Goal: Register for event/course

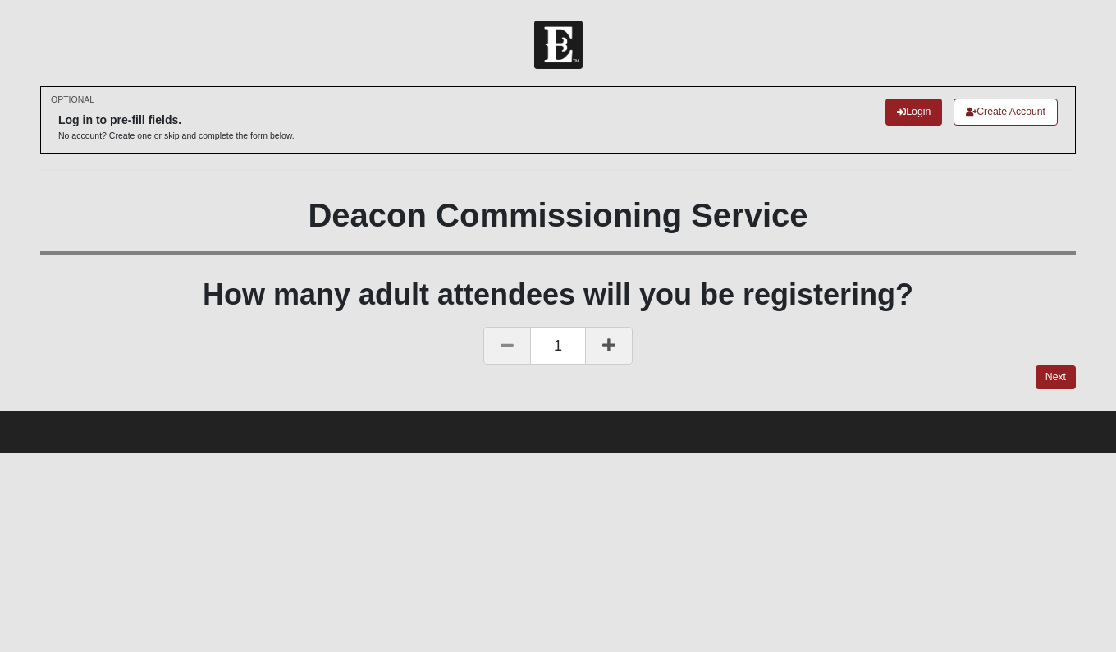
click at [610, 340] on icon at bounding box center [608, 344] width 13 height 15
click at [1050, 371] on link "Next" at bounding box center [1056, 377] width 40 height 24
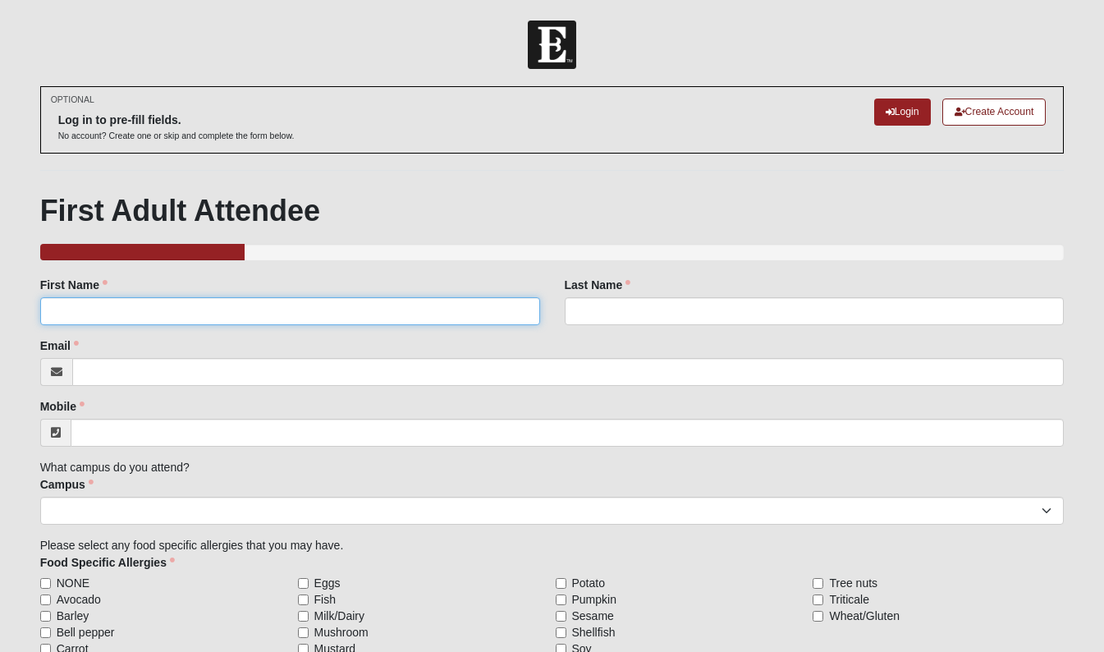
click at [145, 309] on input "First Name" at bounding box center [290, 311] width 500 height 28
type input "[PERSON_NAME]"
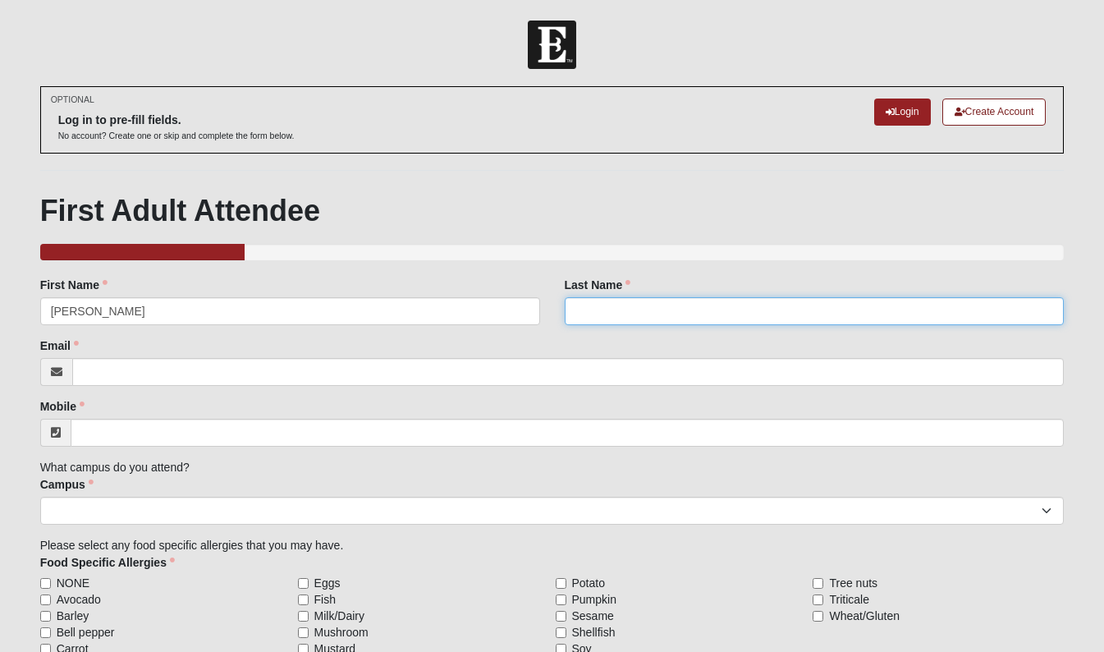
type input "e"
type input "[PERSON_NAME]"
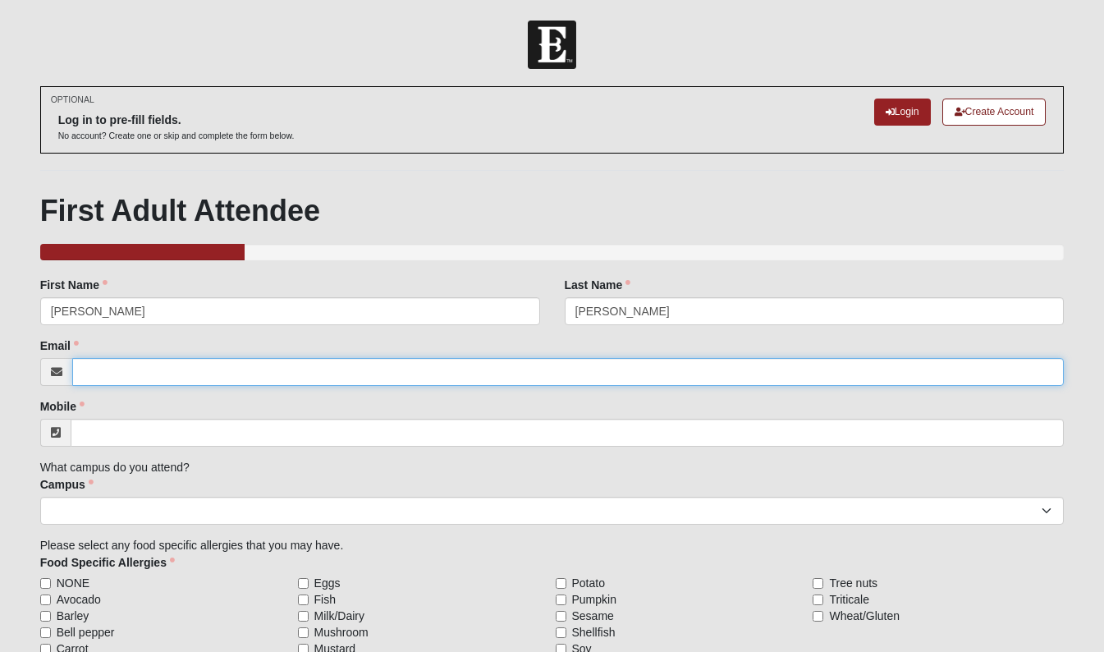
click at [146, 368] on input "Email" at bounding box center [568, 372] width 992 height 28
type input "[EMAIL_ADDRESS][DOMAIN_NAME]"
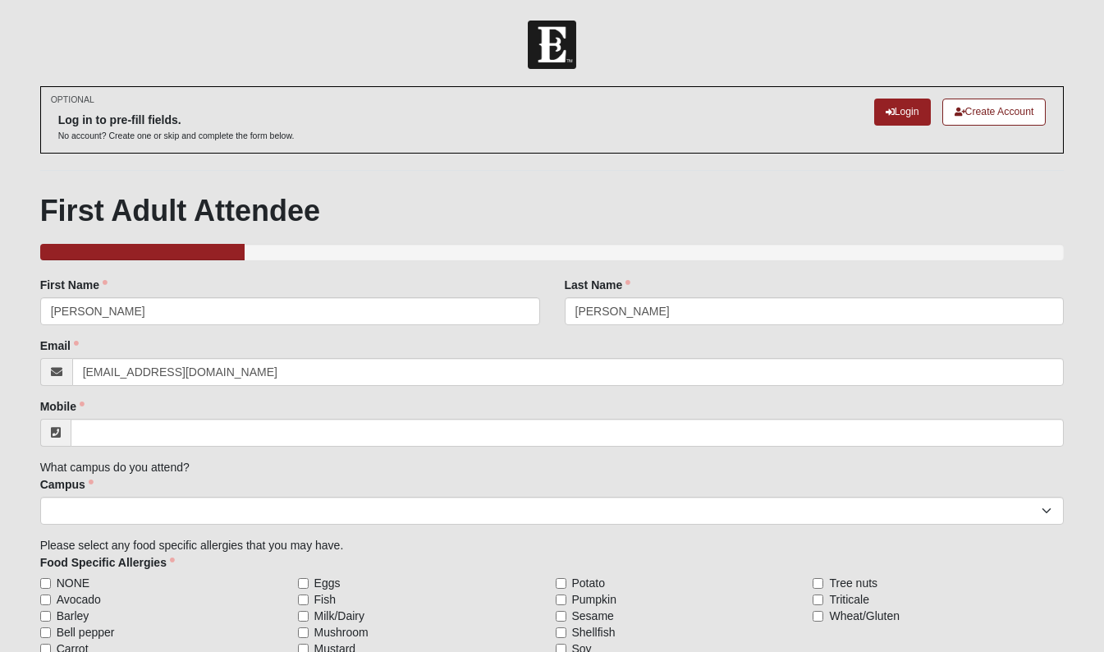
type input "[PHONE_NUMBER]"
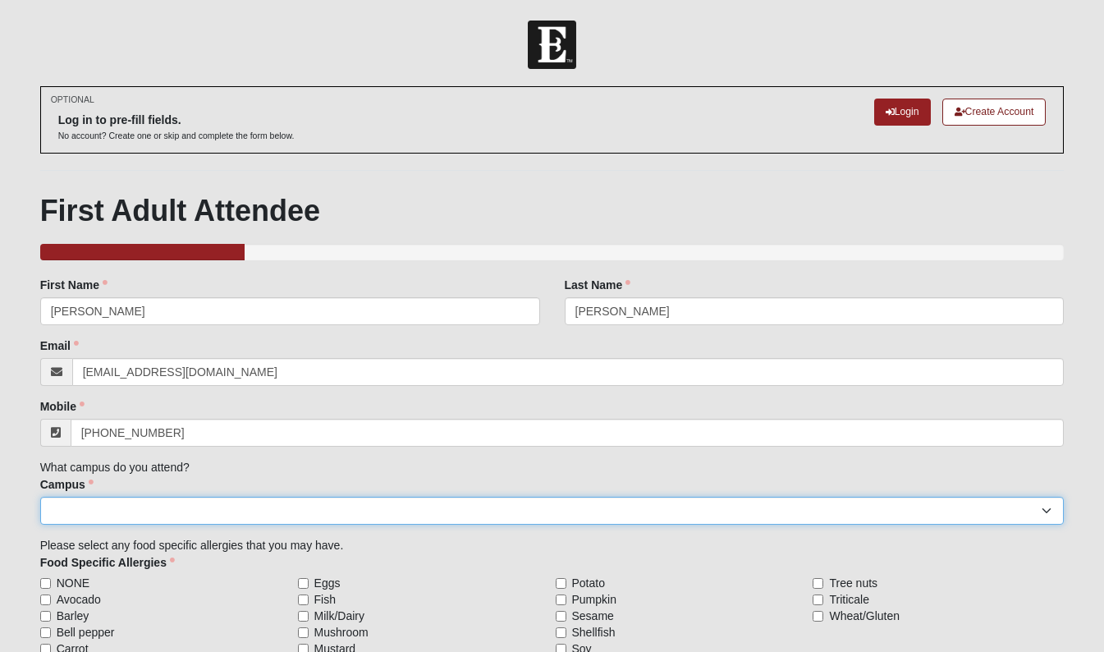
click at [117, 514] on select "Arlington Baymeadows Eleven22 Online [PERSON_NAME][GEOGRAPHIC_DATA] Jesup [GEOG…" at bounding box center [552, 510] width 1024 height 28
click at [103, 515] on select "Arlington Baymeadows Eleven22 Online [PERSON_NAME][GEOGRAPHIC_DATA] Jesup [GEOG…" at bounding box center [552, 510] width 1024 height 28
select select "3"
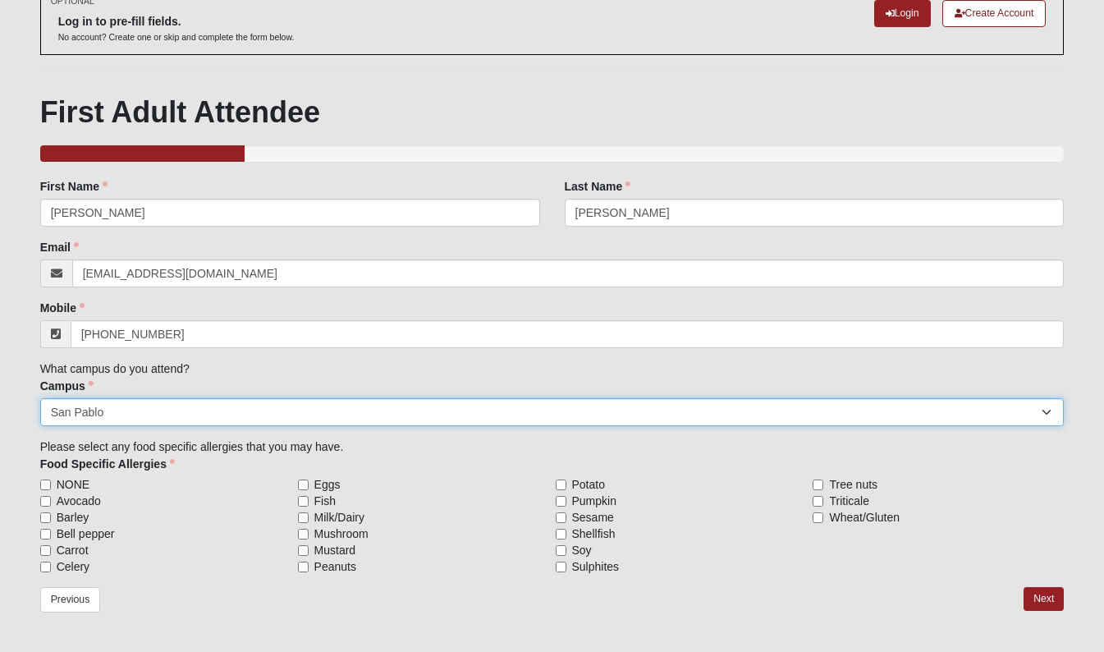
scroll to position [148, 0]
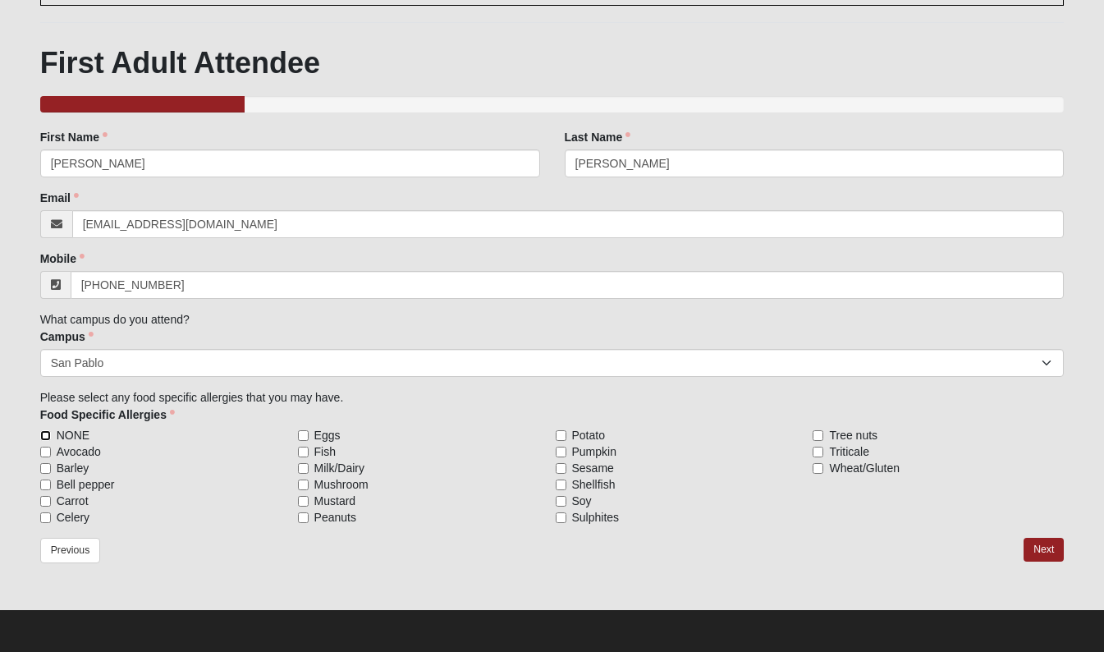
click at [42, 432] on input "NONE" at bounding box center [45, 435] width 11 height 11
checkbox input "true"
click at [1048, 550] on link "Next" at bounding box center [1043, 549] width 40 height 24
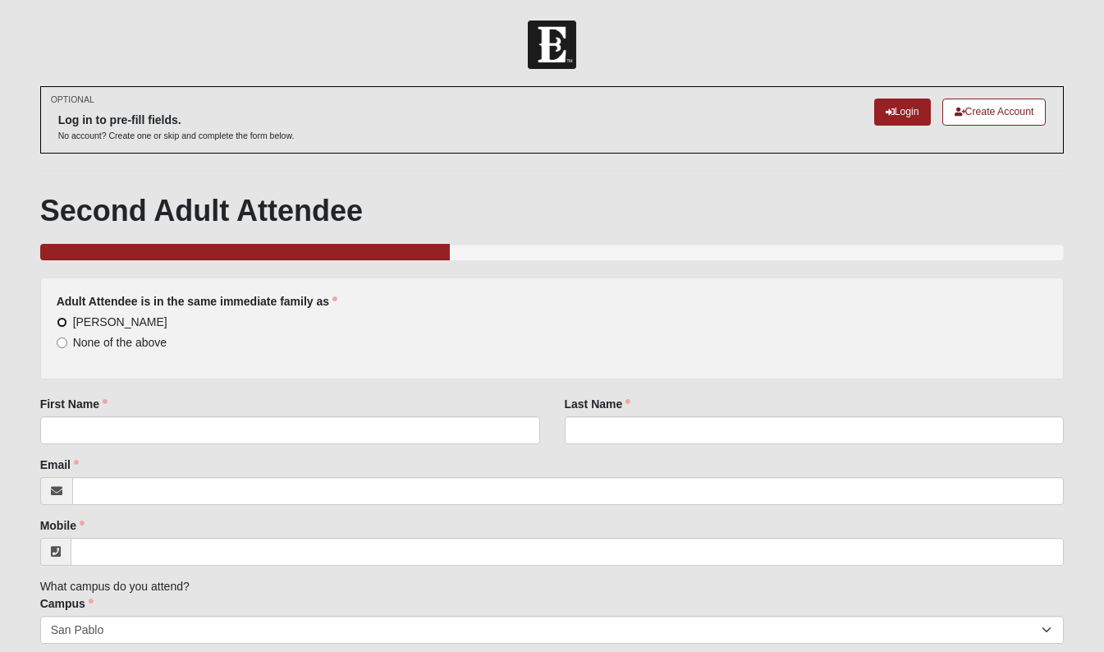
click at [62, 318] on input "[PERSON_NAME]" at bounding box center [62, 322] width 11 height 11
radio input "true"
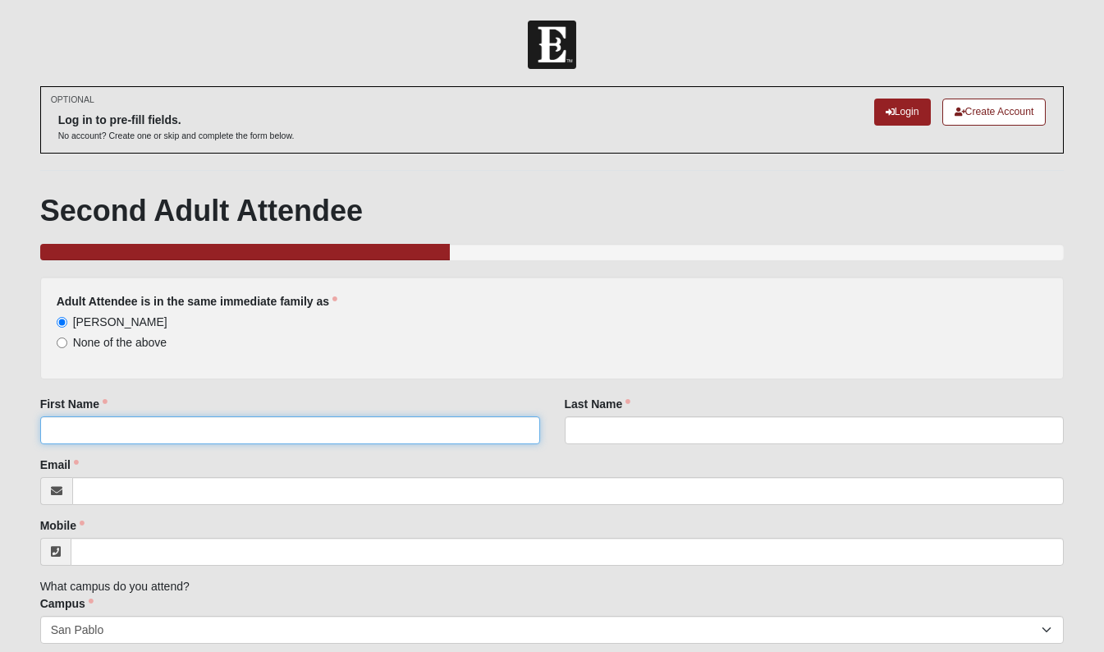
click at [67, 424] on input "First Name" at bounding box center [290, 430] width 500 height 28
type input "[PERSON_NAME]"
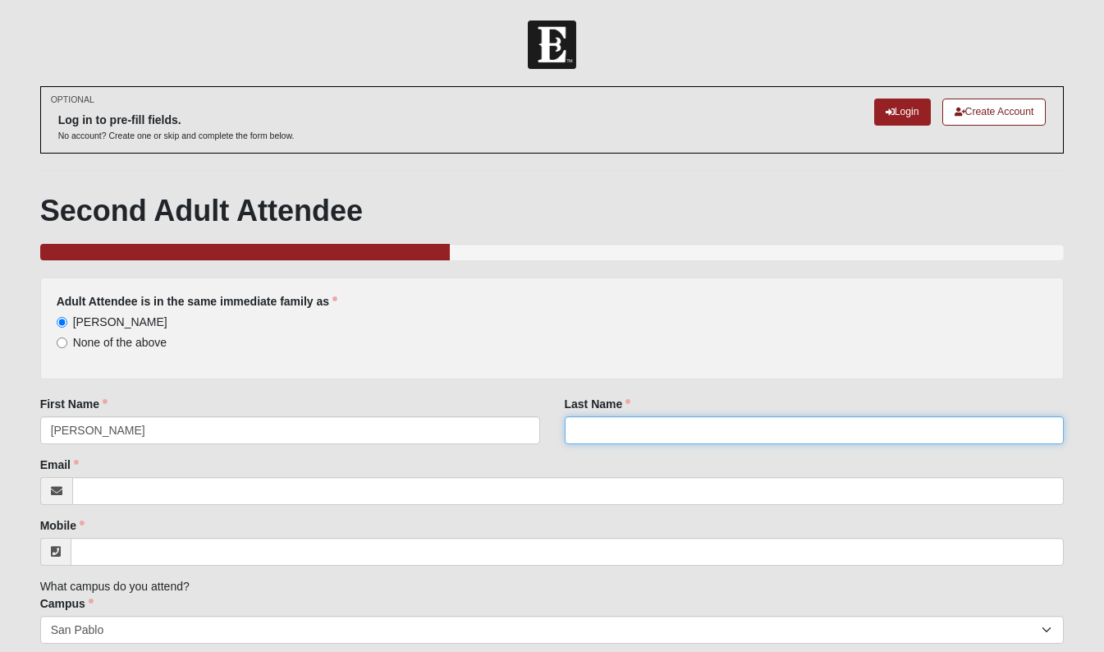
type input "[PERSON_NAME]"
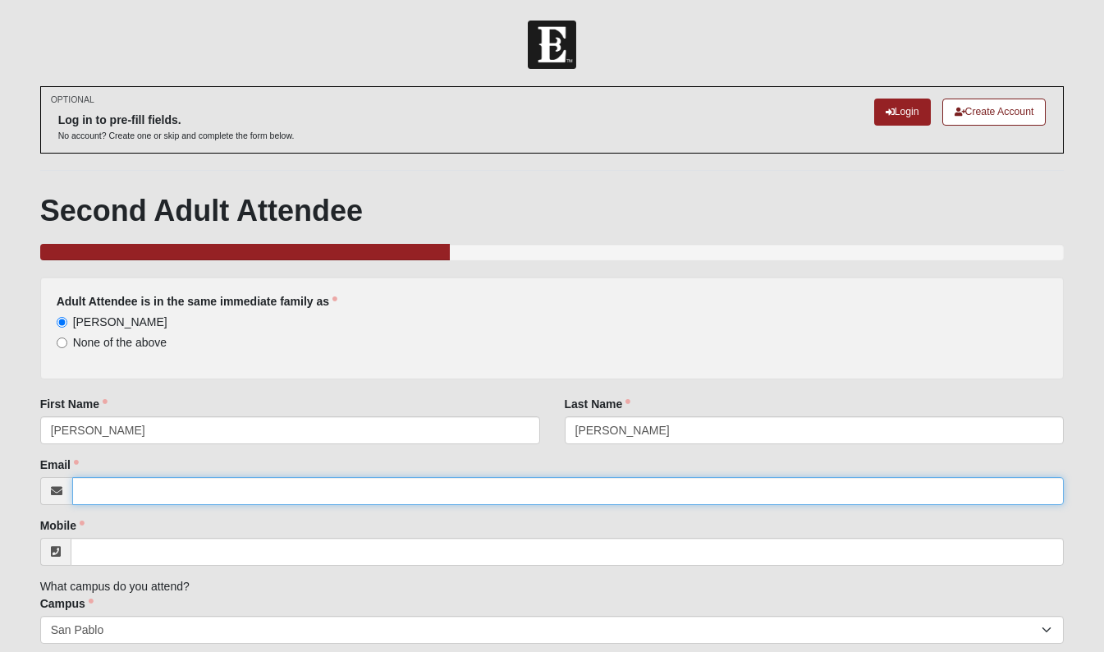
type input "[EMAIL_ADDRESS][DOMAIN_NAME]"
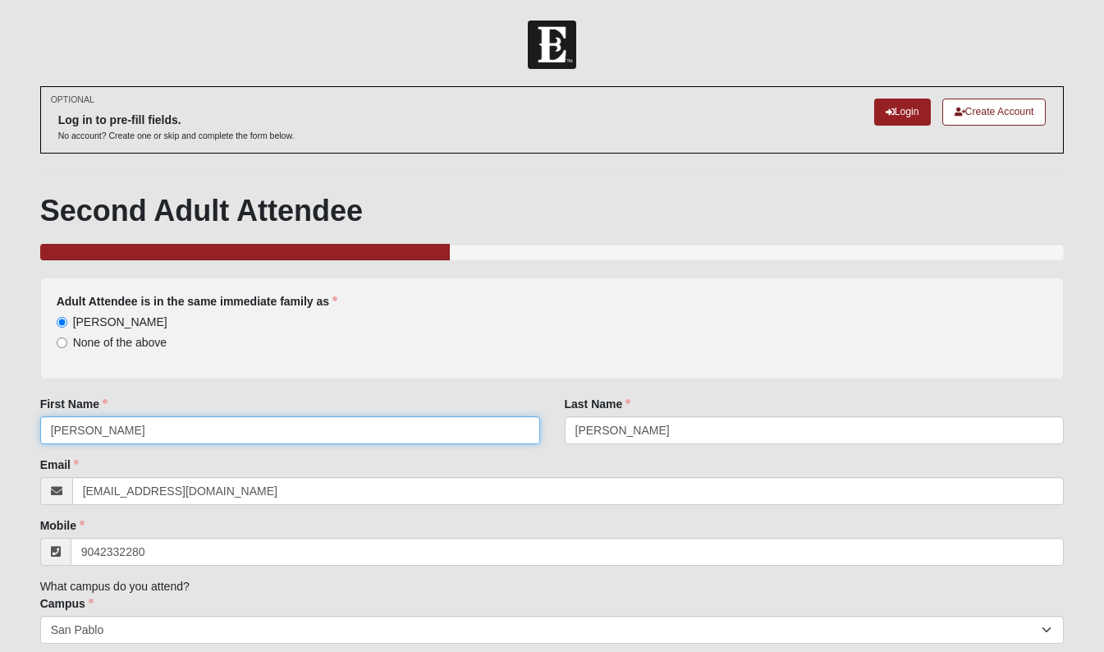
type input "[PHONE_NUMBER]"
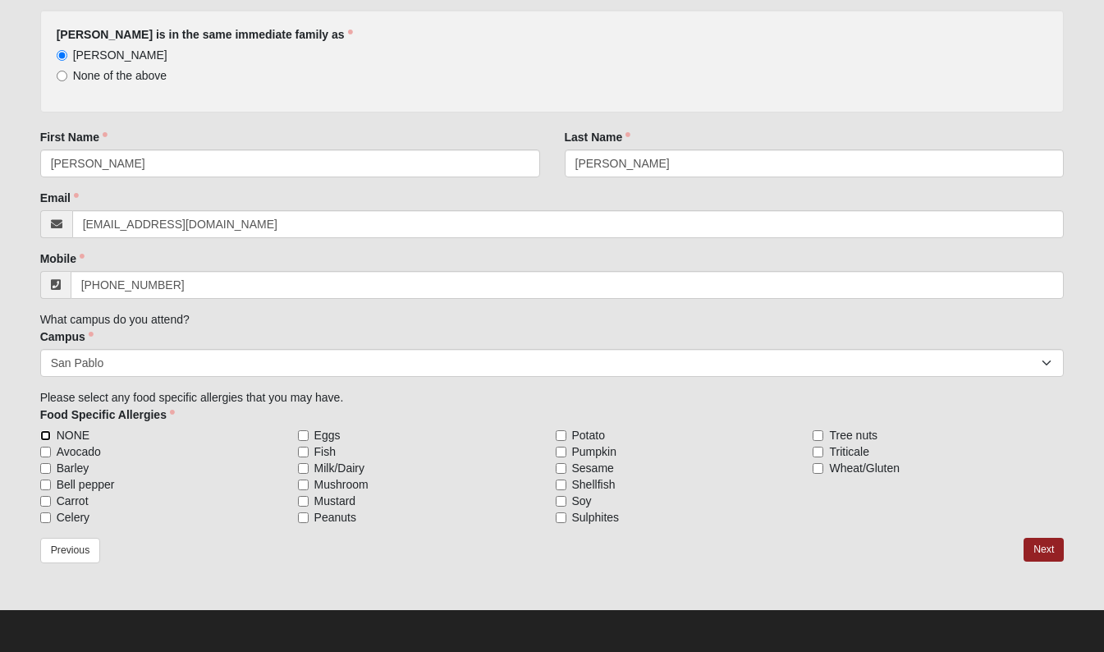
click at [47, 435] on input "NONE" at bounding box center [45, 435] width 11 height 11
click at [1049, 549] on link "Next" at bounding box center [1043, 549] width 40 height 24
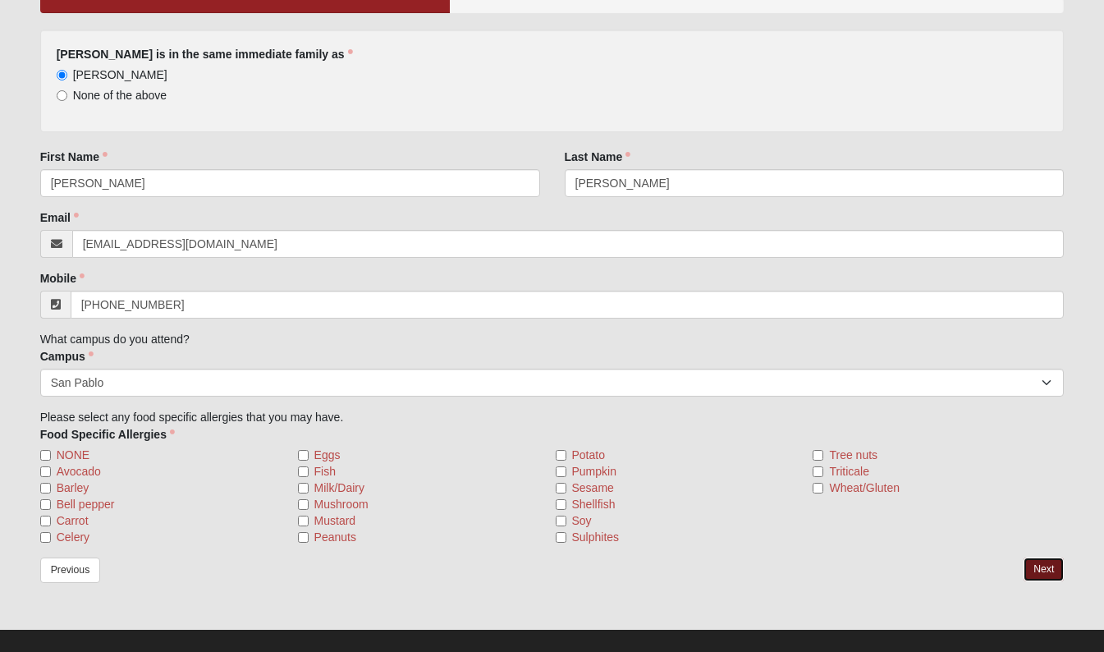
scroll to position [348, 0]
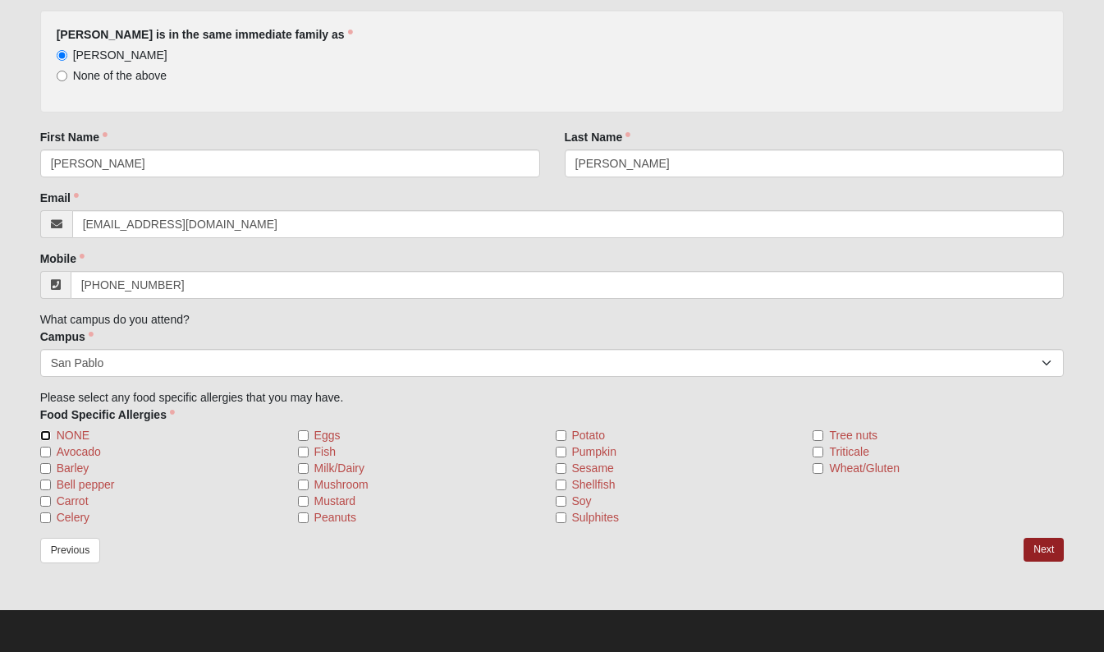
click at [46, 433] on input "NONE" at bounding box center [45, 435] width 11 height 11
checkbox input "true"
click at [1045, 545] on link "Next" at bounding box center [1043, 549] width 40 height 24
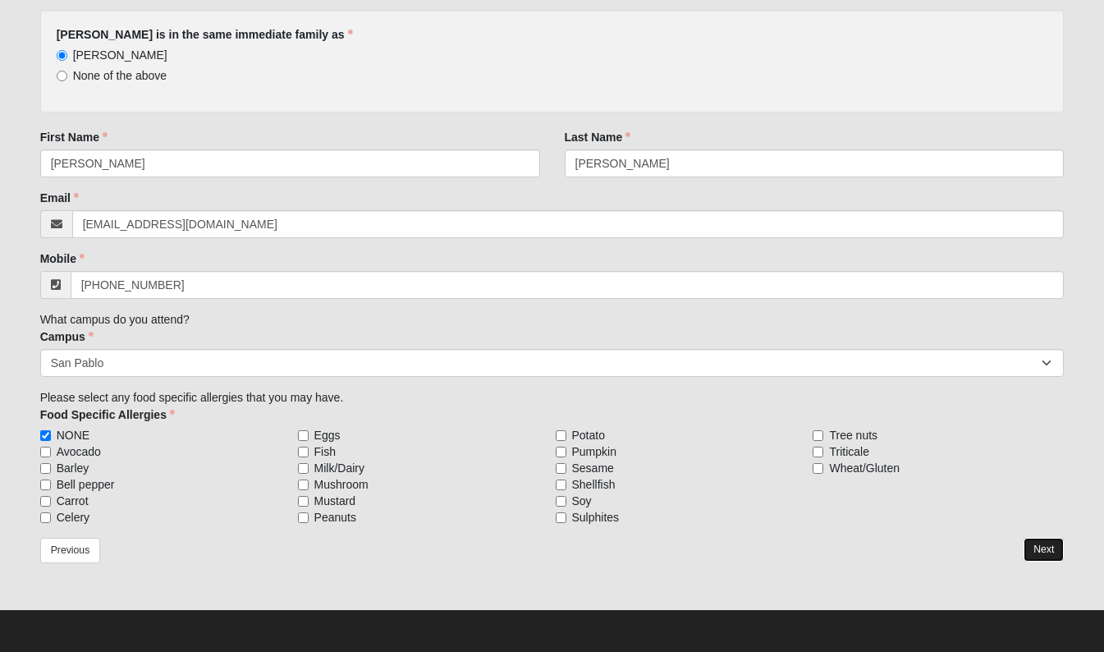
scroll to position [267, 0]
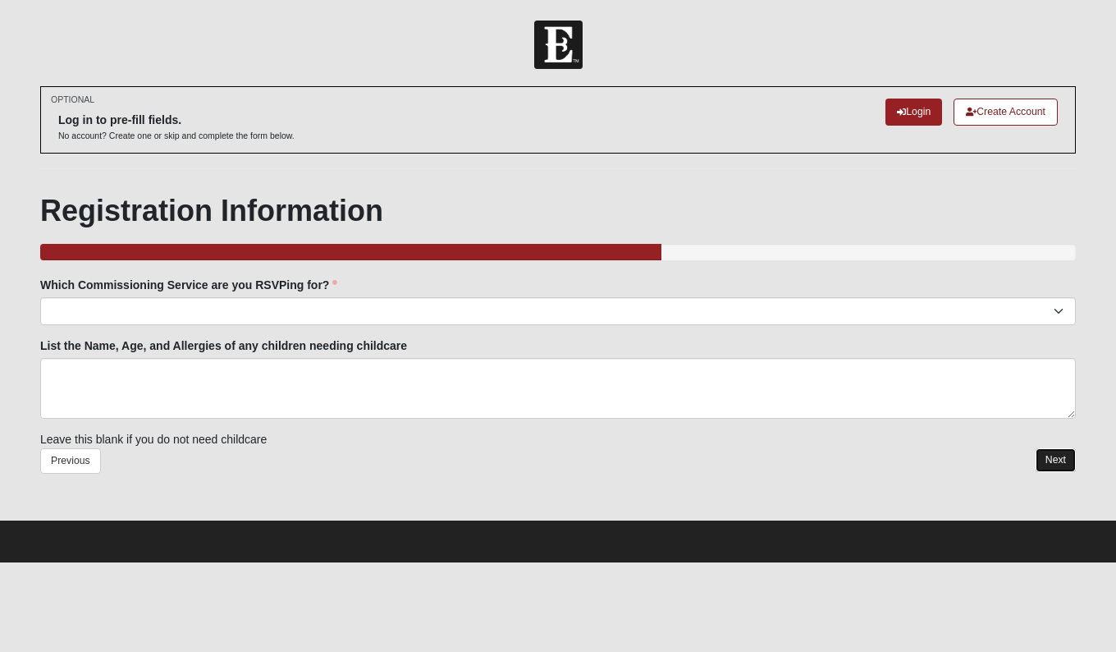
click at [1052, 459] on link "Next" at bounding box center [1056, 460] width 40 height 24
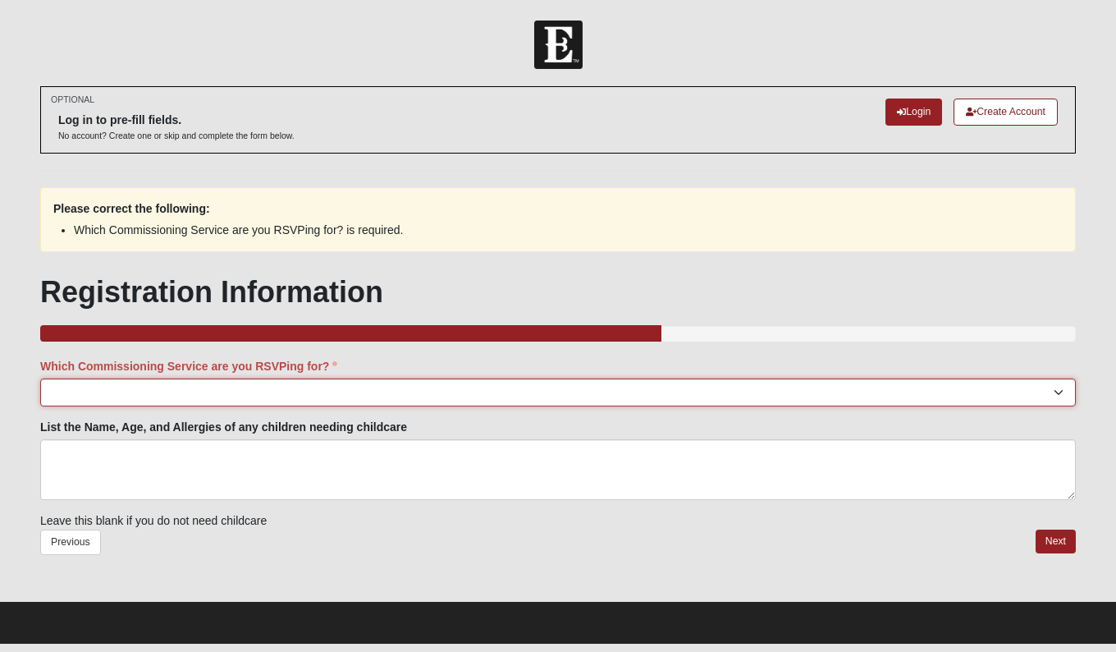
click at [1063, 386] on select "[GEOGRAPHIC_DATA]: TBD Baymeadows: TBD [PERSON_NAME][GEOGRAPHIC_DATA]: TBD Jesu…" at bounding box center [558, 392] width 1036 height 28
select select "San Pablo: [DATE] 6:30pm | [GEOGRAPHIC_DATA]"
click at [40, 378] on select "[GEOGRAPHIC_DATA]: TBD Baymeadows: TBD [PERSON_NAME][GEOGRAPHIC_DATA]: TBD Jesu…" at bounding box center [558, 392] width 1036 height 28
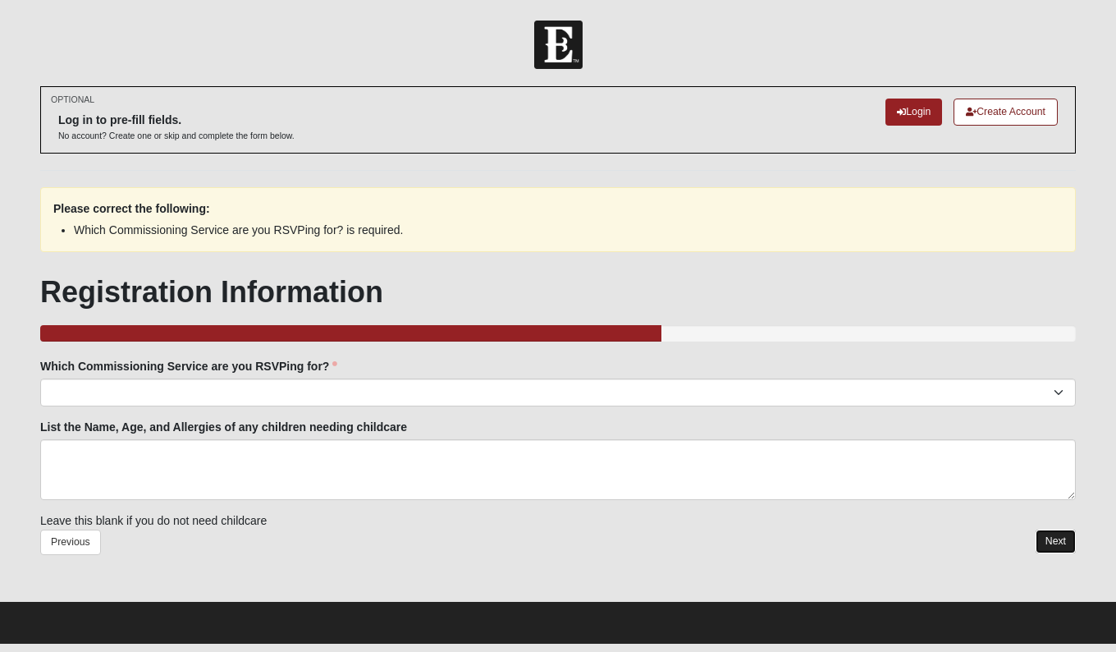
click at [1072, 548] on link "Next" at bounding box center [1056, 541] width 40 height 24
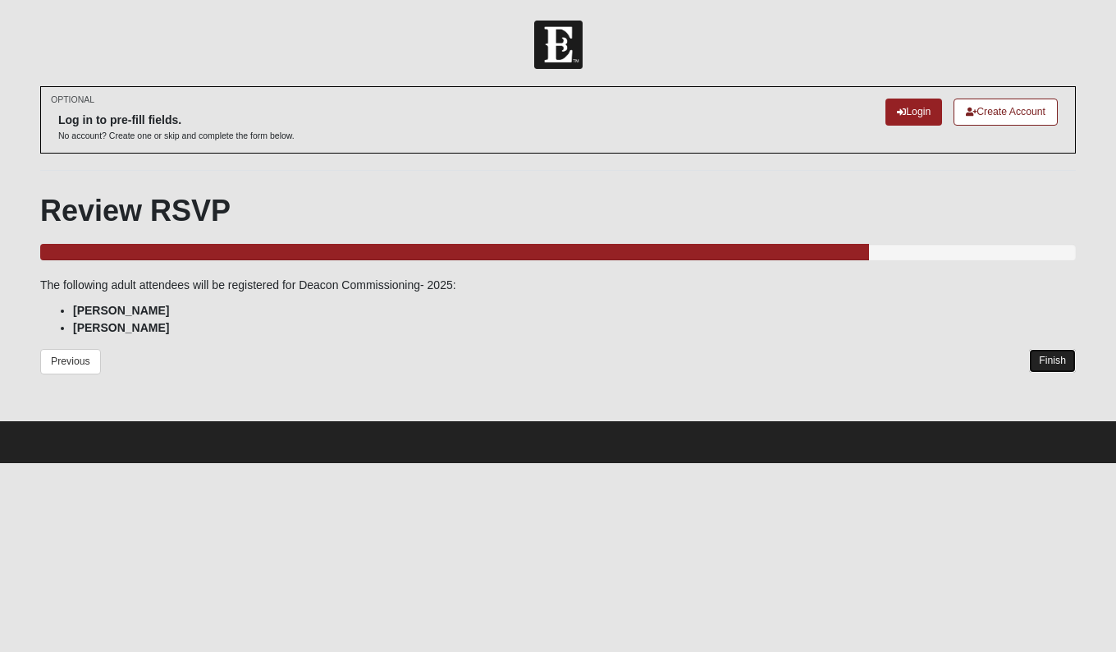
click at [1050, 354] on link "Finish" at bounding box center [1052, 361] width 47 height 24
